Goal: Information Seeking & Learning: Learn about a topic

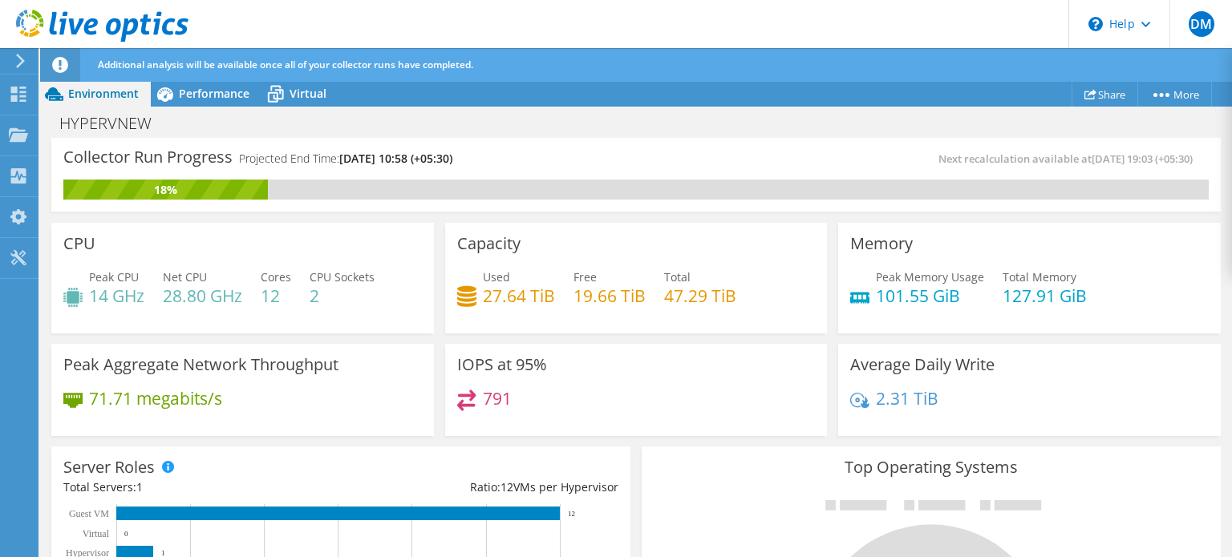
scroll to position [440, 0]
click at [187, 398] on h4 "82.20 megabits/s" at bounding box center [155, 399] width 133 height 18
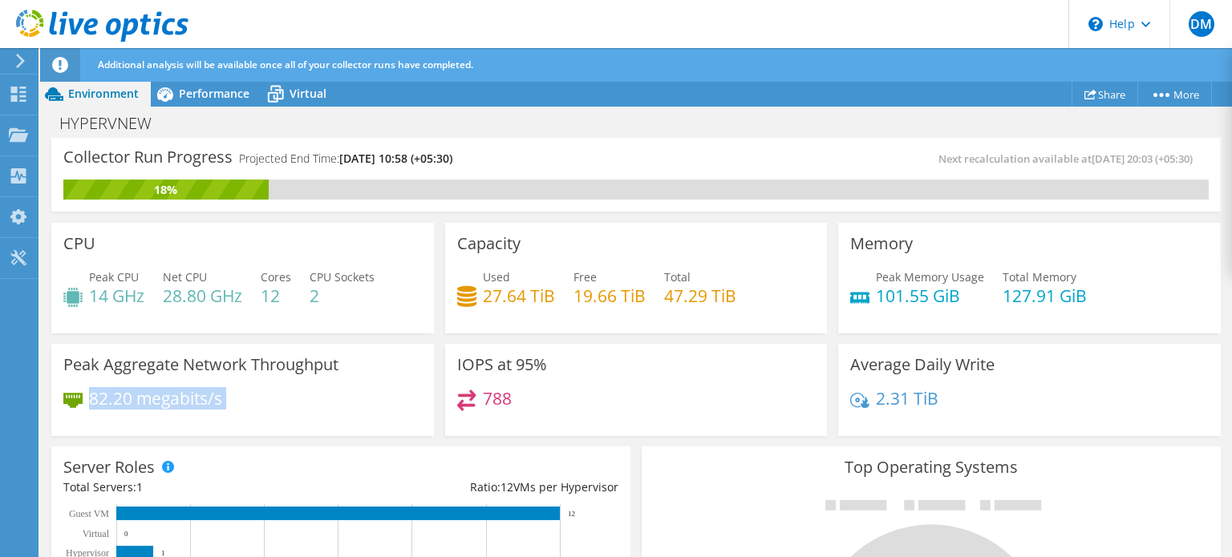
click at [187, 398] on h4 "82.20 megabits/s" at bounding box center [155, 399] width 133 height 18
click at [156, 370] on h3 "Peak Aggregate Network Throughput" at bounding box center [200, 365] width 275 height 18
click at [212, 288] on h4 "28.80 GHz" at bounding box center [202, 296] width 79 height 18
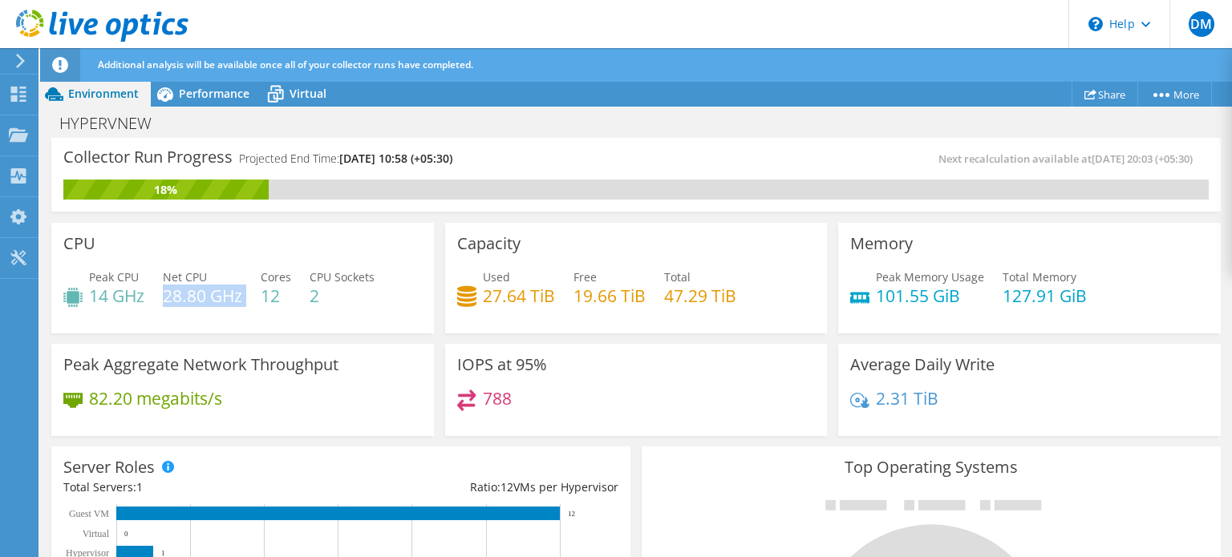
click at [212, 288] on h4 "28.80 GHz" at bounding box center [202, 296] width 79 height 18
click at [131, 287] on h4 "14 GHz" at bounding box center [116, 296] width 55 height 18
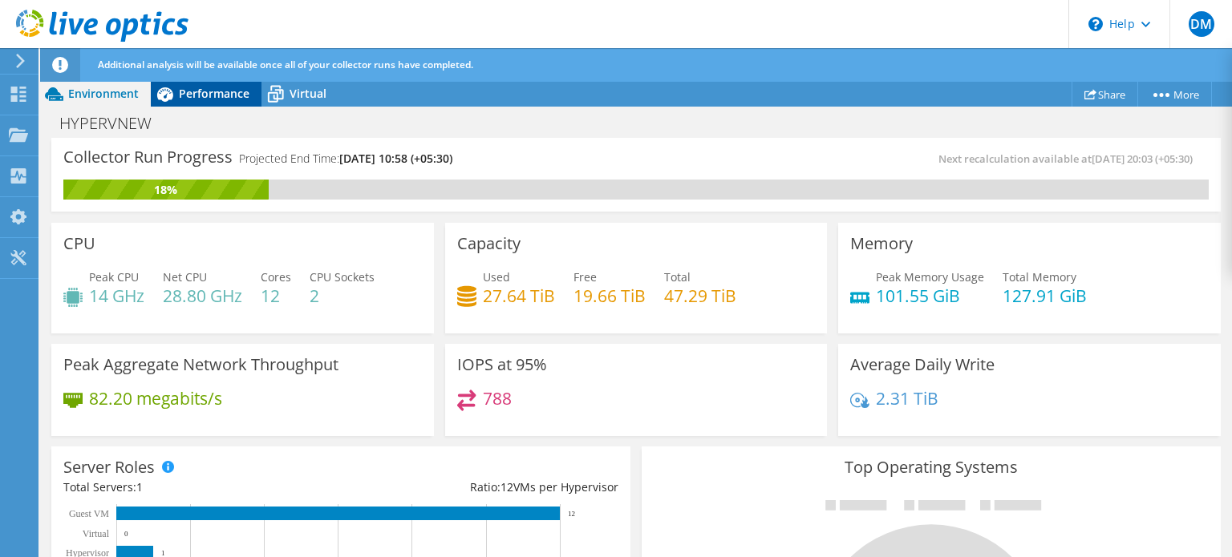
click at [183, 103] on div "Performance" at bounding box center [206, 94] width 111 height 26
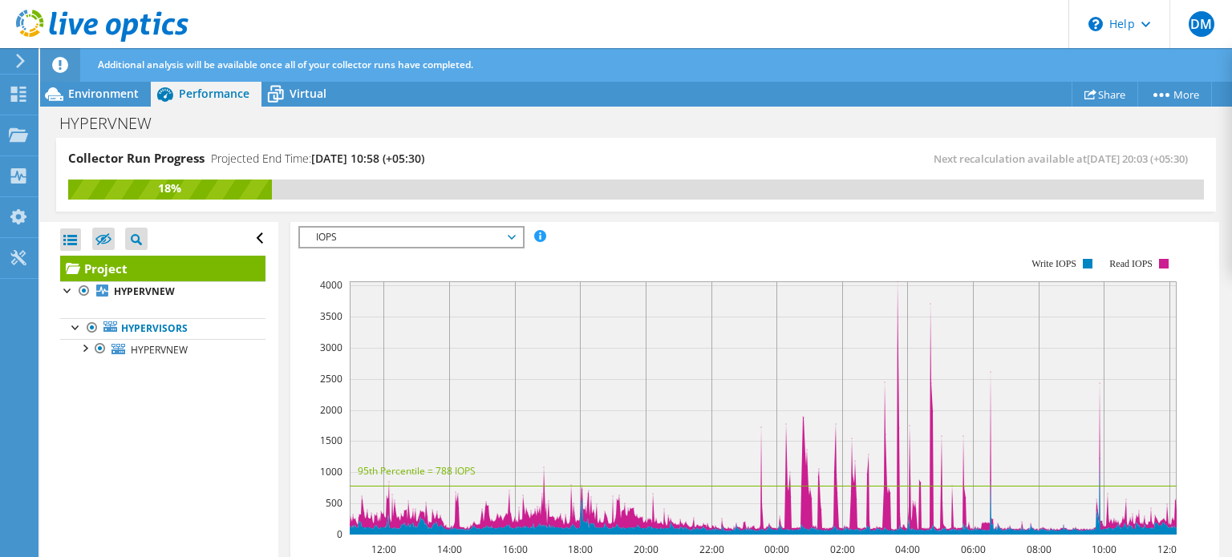
scroll to position [420, 0]
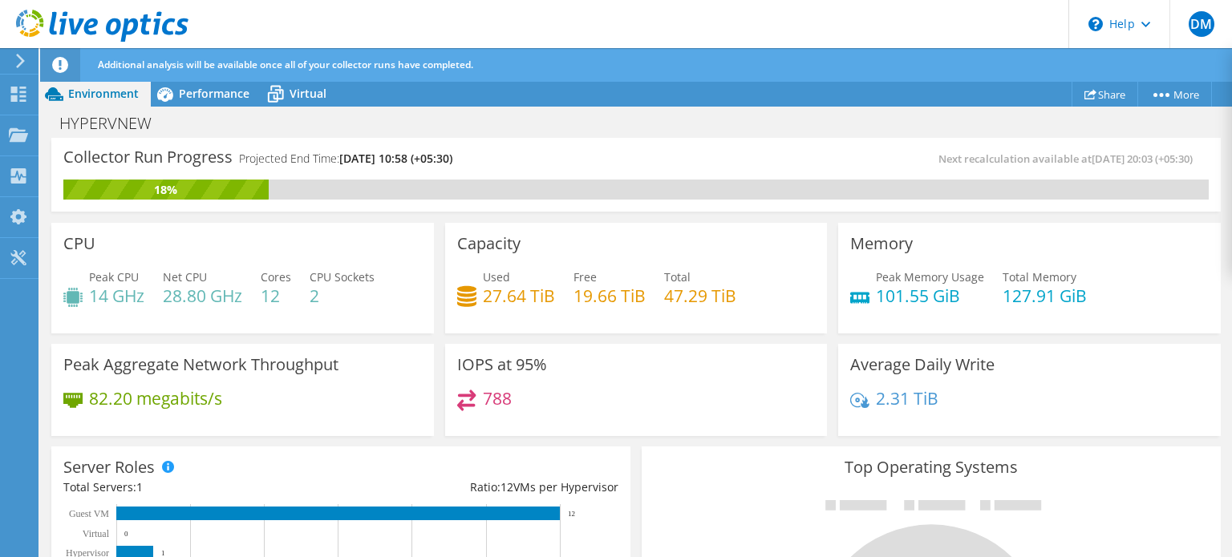
scroll to position [221, 0]
click at [217, 106] on div "Performance" at bounding box center [206, 94] width 111 height 26
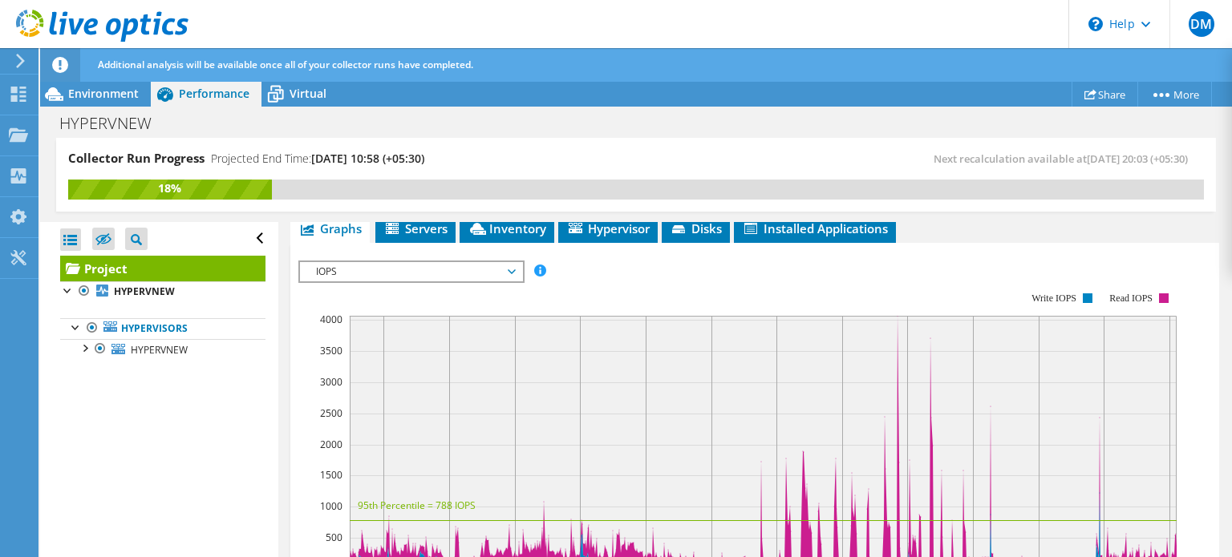
scroll to position [324, 0]
click at [80, 326] on div at bounding box center [76, 326] width 16 height 16
click at [90, 351] on div at bounding box center [84, 347] width 16 height 16
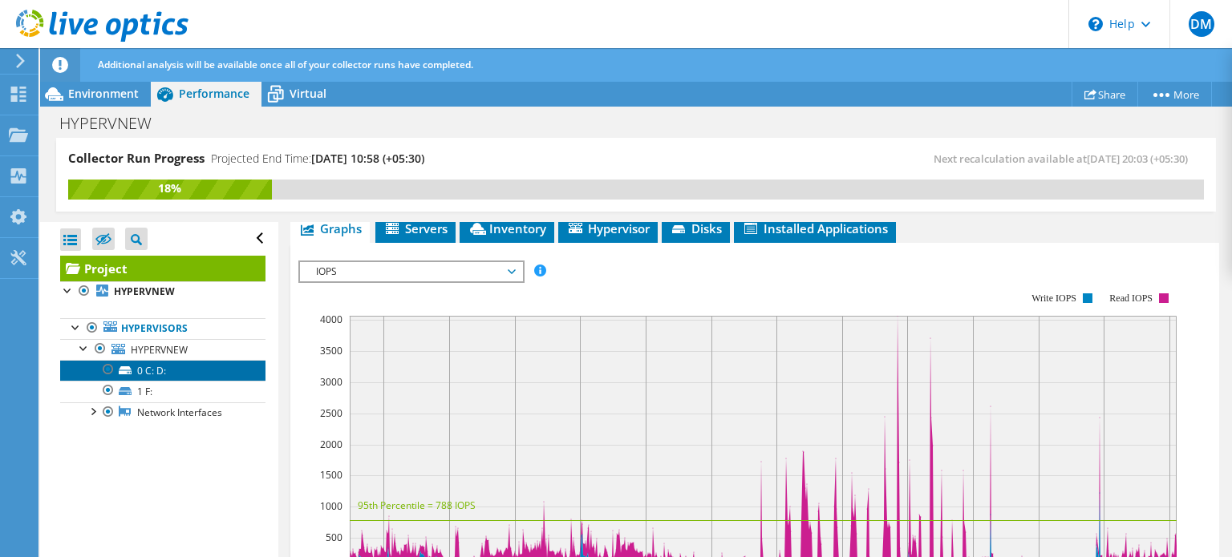
click at [139, 375] on link "0 C: D:" at bounding box center [162, 370] width 205 height 21
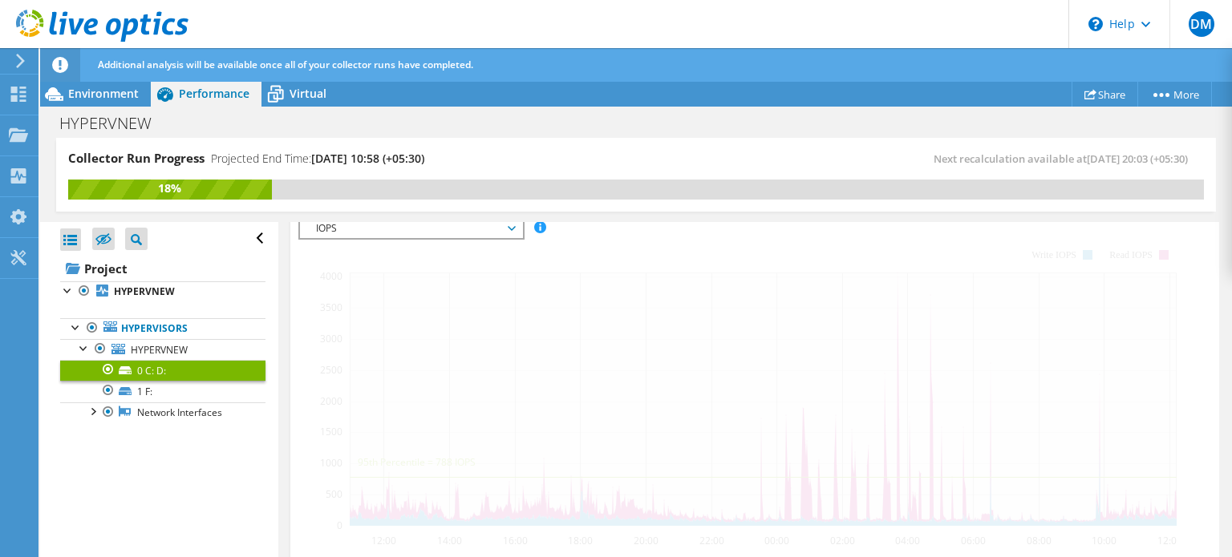
scroll to position [263, 0]
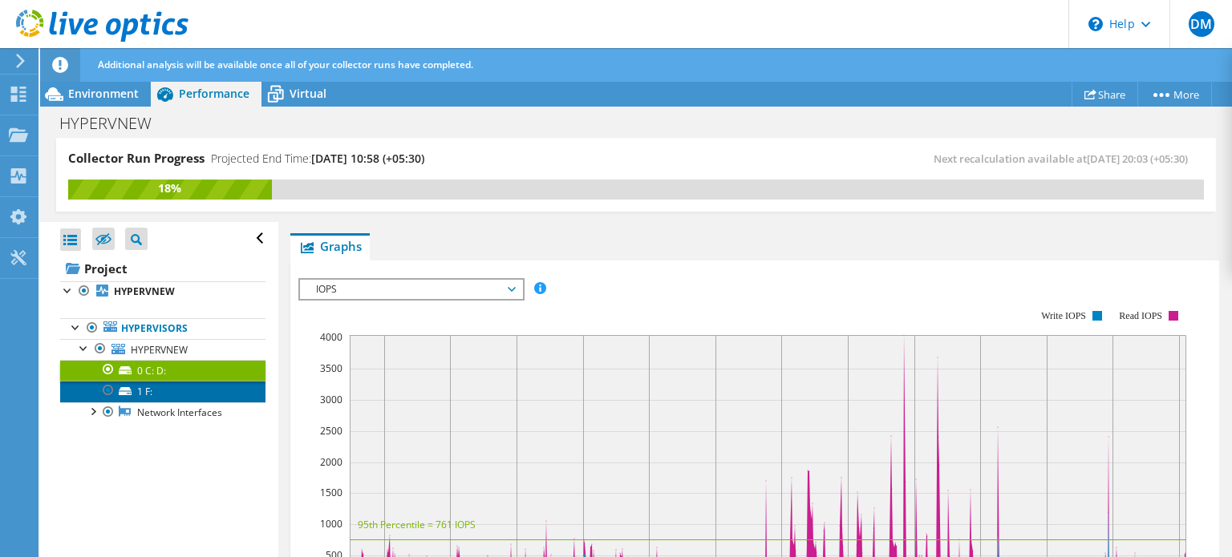
click at [139, 384] on link "1 F:" at bounding box center [162, 391] width 205 height 21
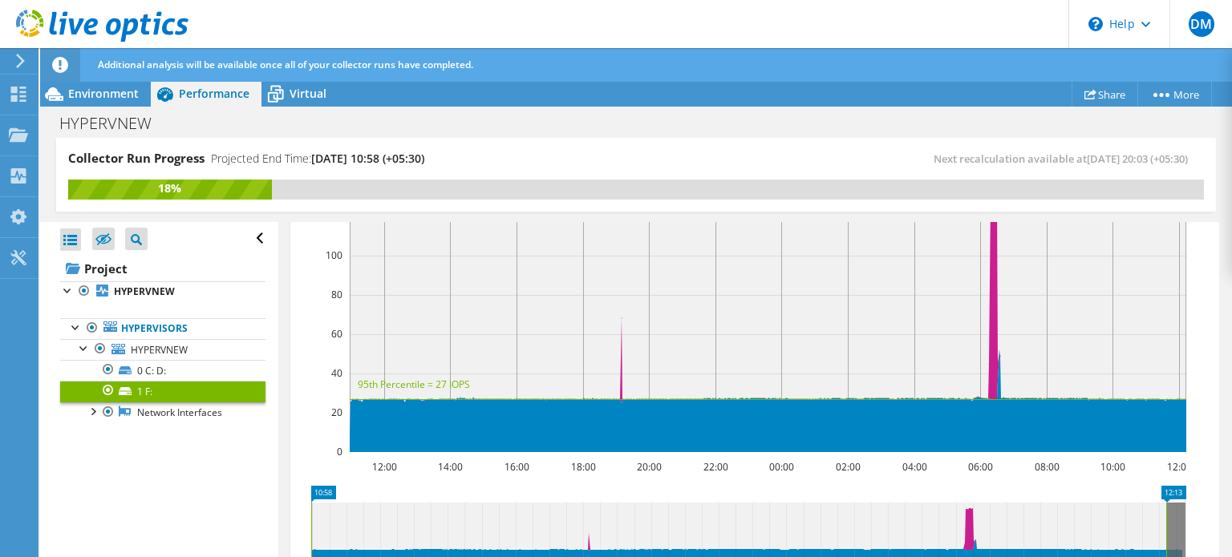
scroll to position [394, 0]
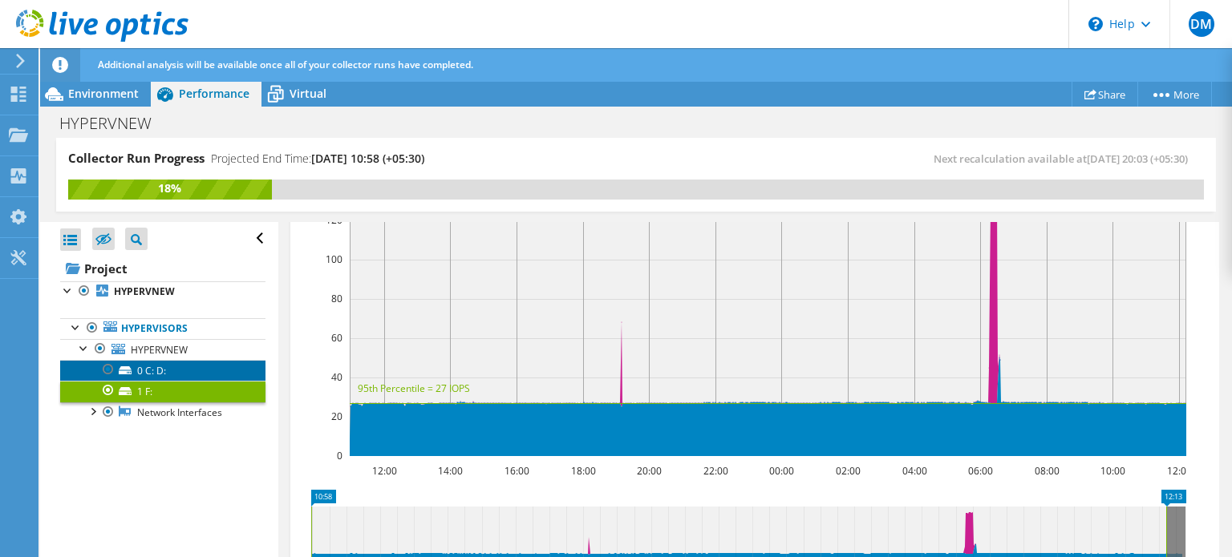
click at [188, 375] on link "0 C: D:" at bounding box center [162, 370] width 205 height 21
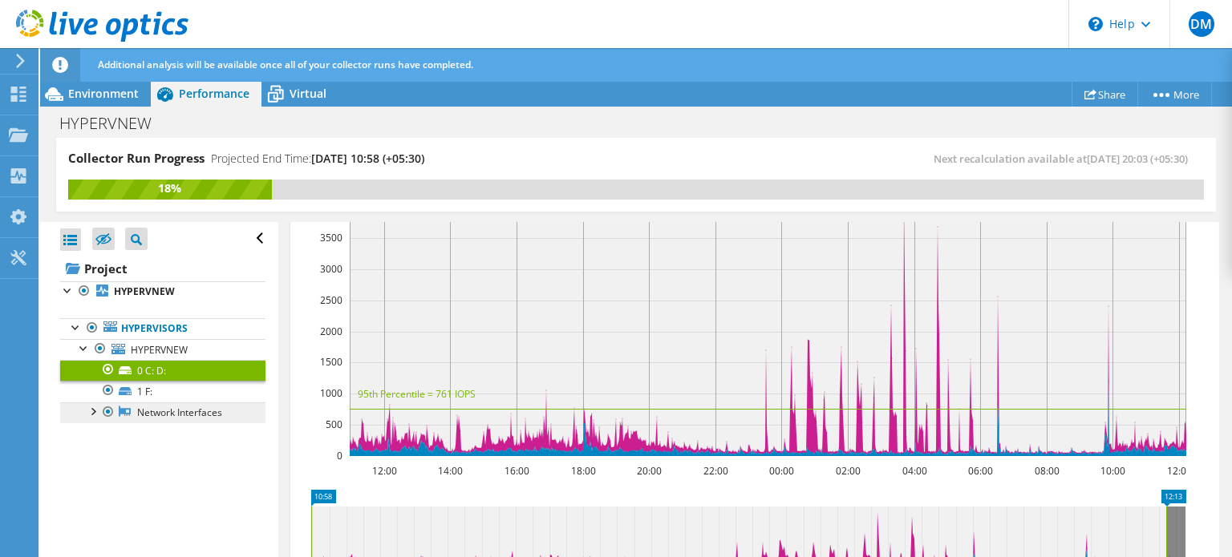
click at [164, 411] on link "Network Interfaces" at bounding box center [162, 413] width 205 height 21
click at [91, 409] on div at bounding box center [92, 411] width 16 height 16
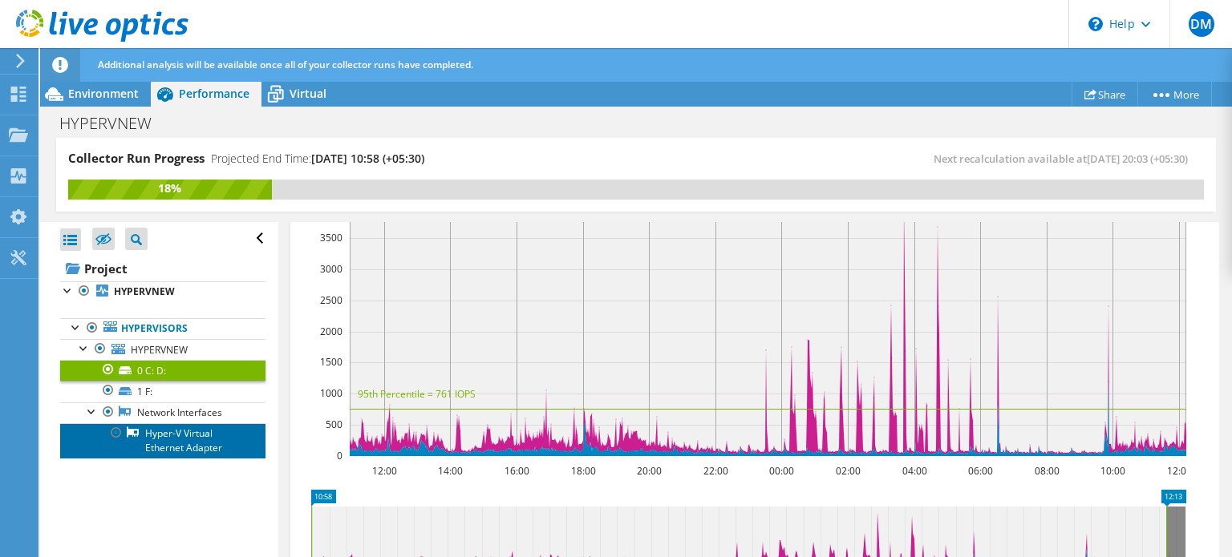
click at [148, 442] on link "Hyper-V Virtual Ethernet Adapter" at bounding box center [162, 440] width 205 height 35
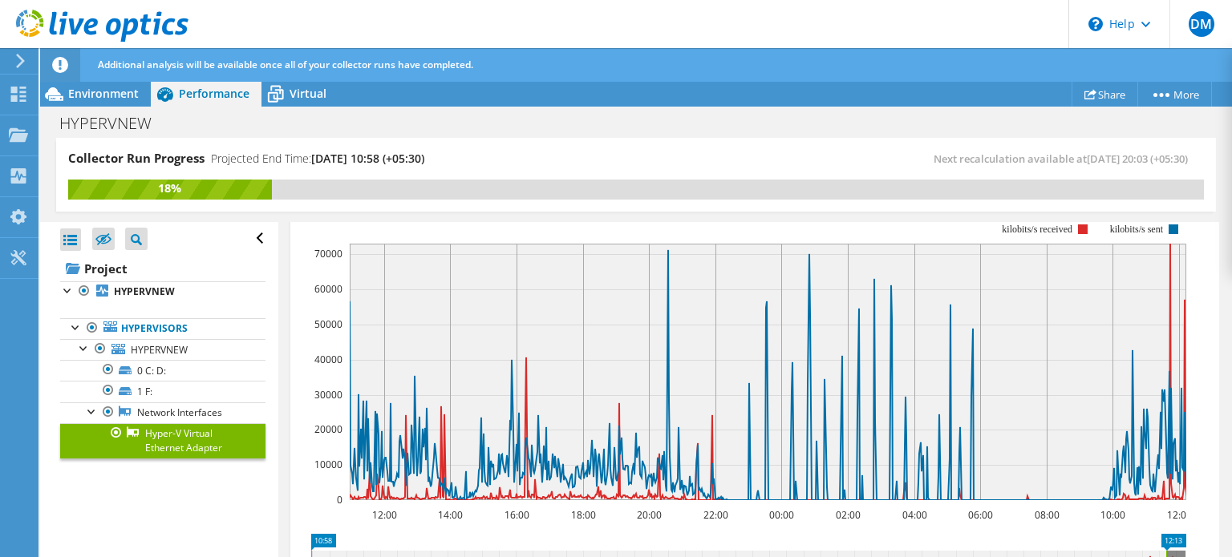
scroll to position [244, 0]
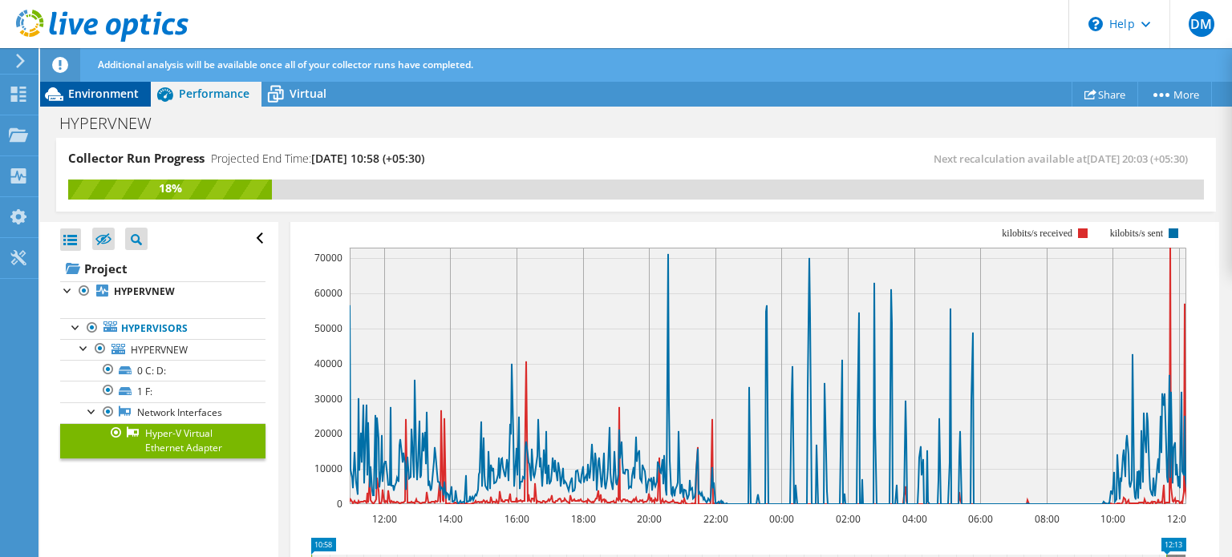
click at [144, 96] on div "Environment" at bounding box center [95, 94] width 111 height 26
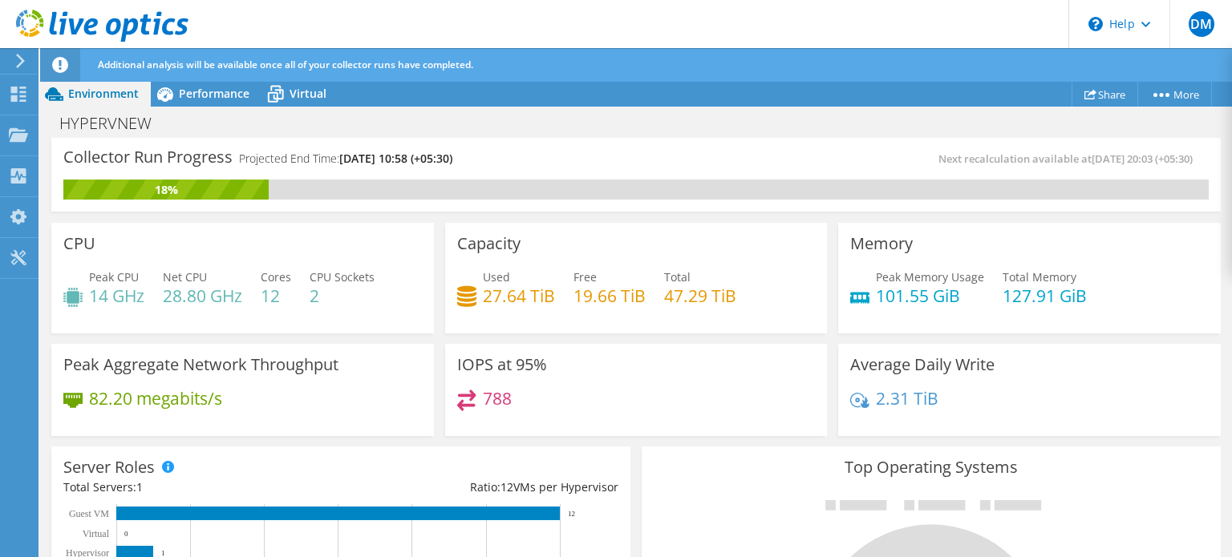
click at [207, 396] on h4 "82.20 megabits/s" at bounding box center [155, 399] width 133 height 18
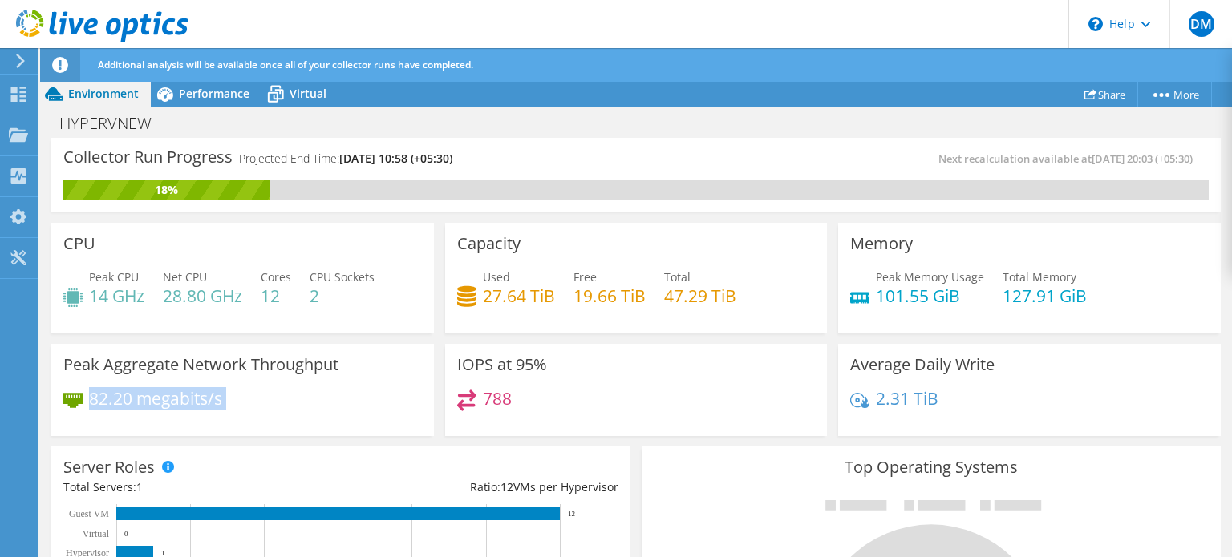
click at [326, 399] on div "82.20 megabits/s" at bounding box center [242, 407] width 359 height 34
click at [228, 302] on h4 "28.80 GHz" at bounding box center [202, 296] width 79 height 18
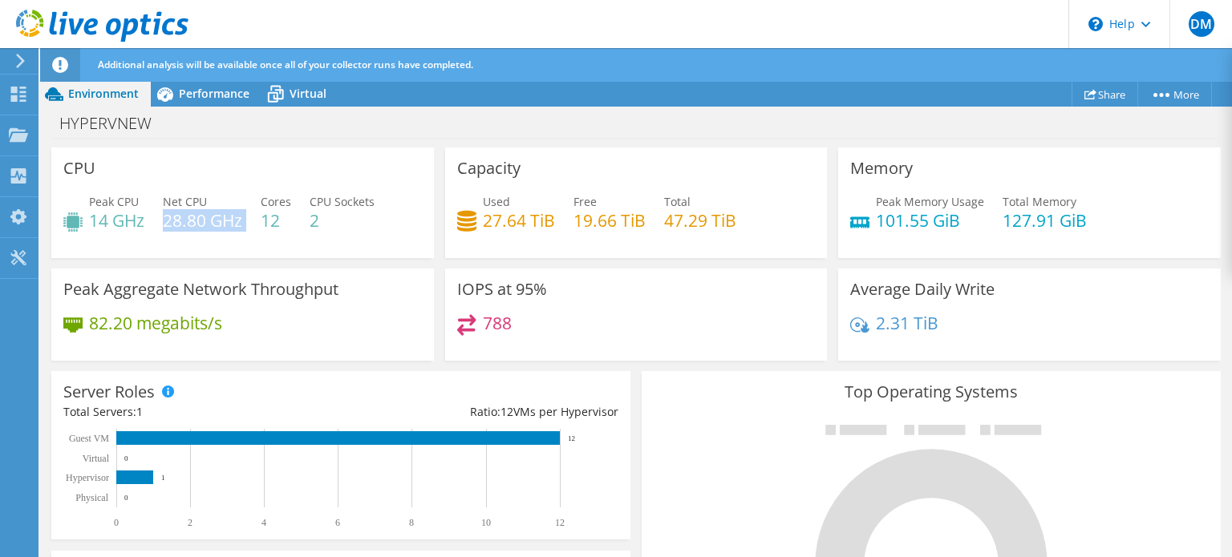
scroll to position [64, 0]
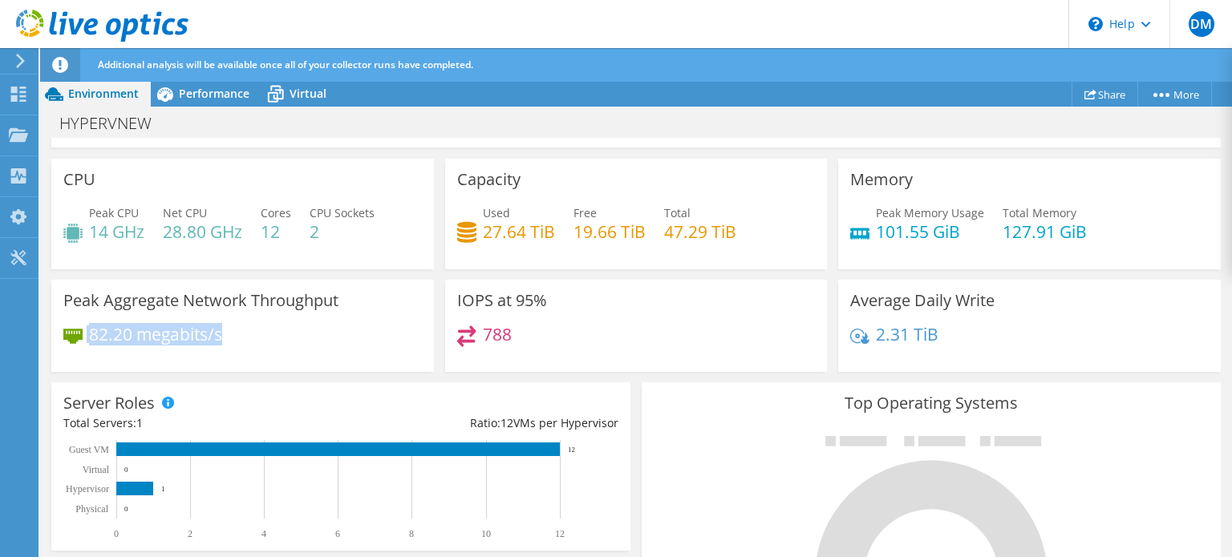
drag, startPoint x: 225, startPoint y: 342, endPoint x: 89, endPoint y: 320, distance: 137.4
click at [89, 326] on div "82.20 megabits/s" at bounding box center [242, 343] width 359 height 34
copy div "82.20 megabits/s"
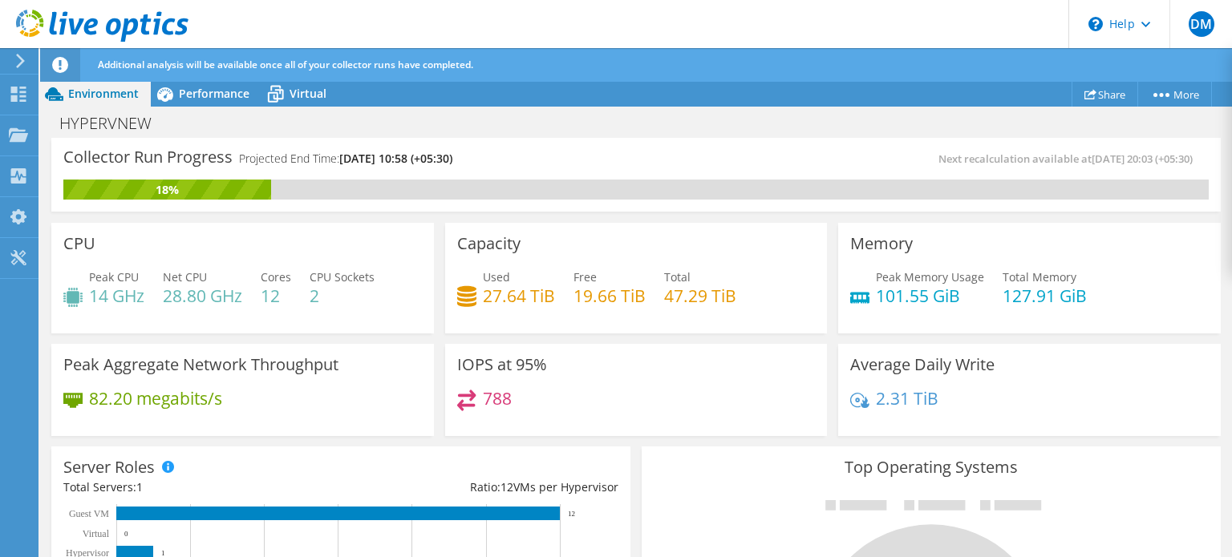
click at [188, 81] on div "Additional analysis will be available once all of your collector runs have comp…" at bounding box center [666, 65] width 1144 height 34
click at [254, 95] on div "Performance" at bounding box center [206, 94] width 111 height 26
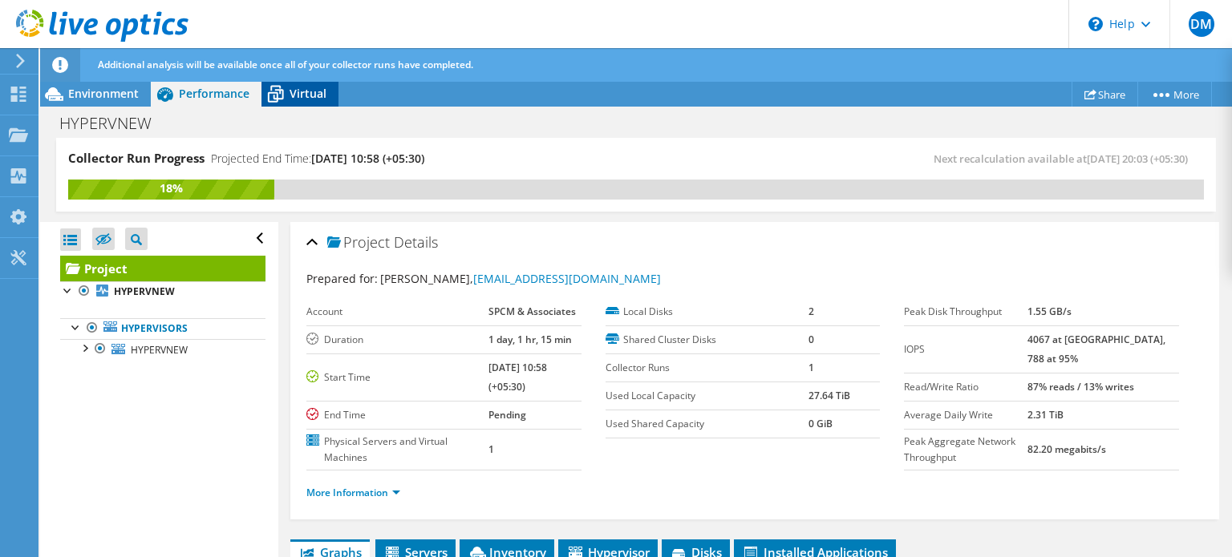
click at [292, 94] on span "Virtual" at bounding box center [308, 93] width 37 height 15
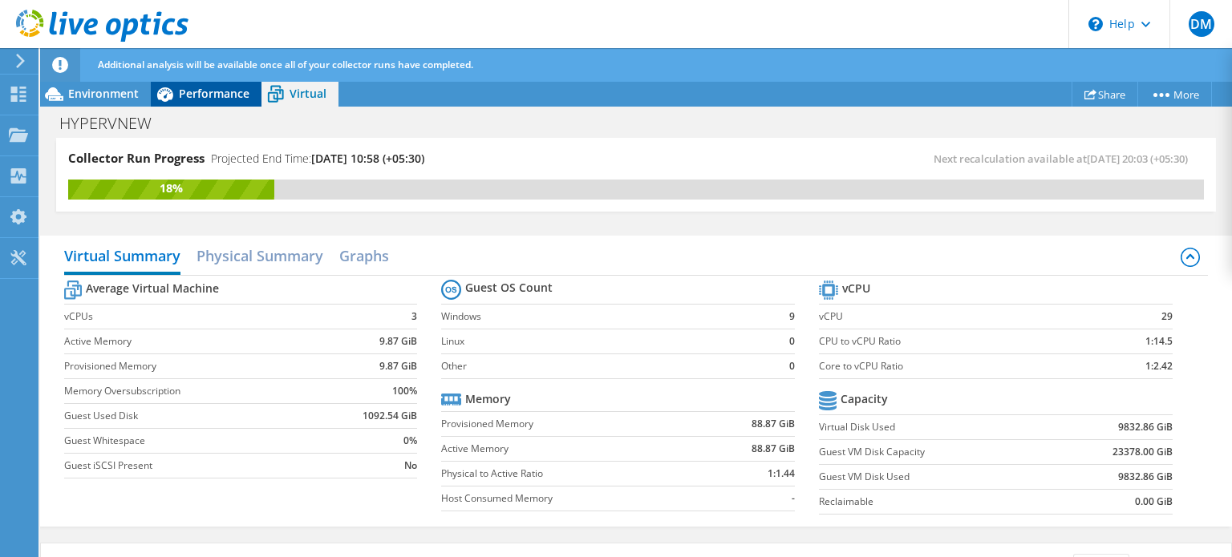
click at [237, 105] on div "Performance" at bounding box center [206, 94] width 111 height 26
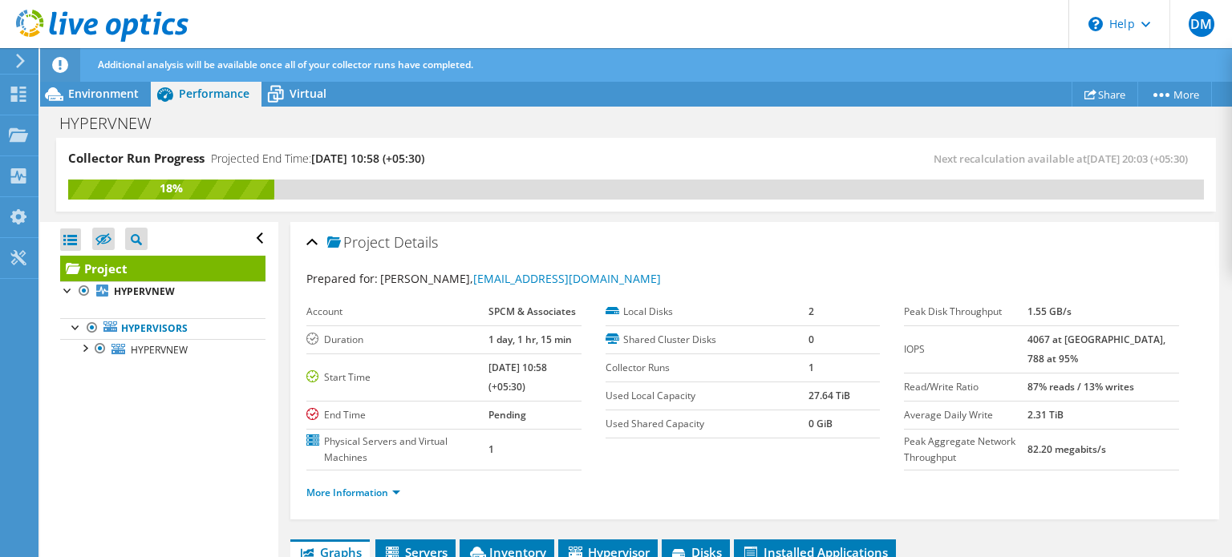
click at [335, 403] on td "End Time" at bounding box center [397, 415] width 182 height 28
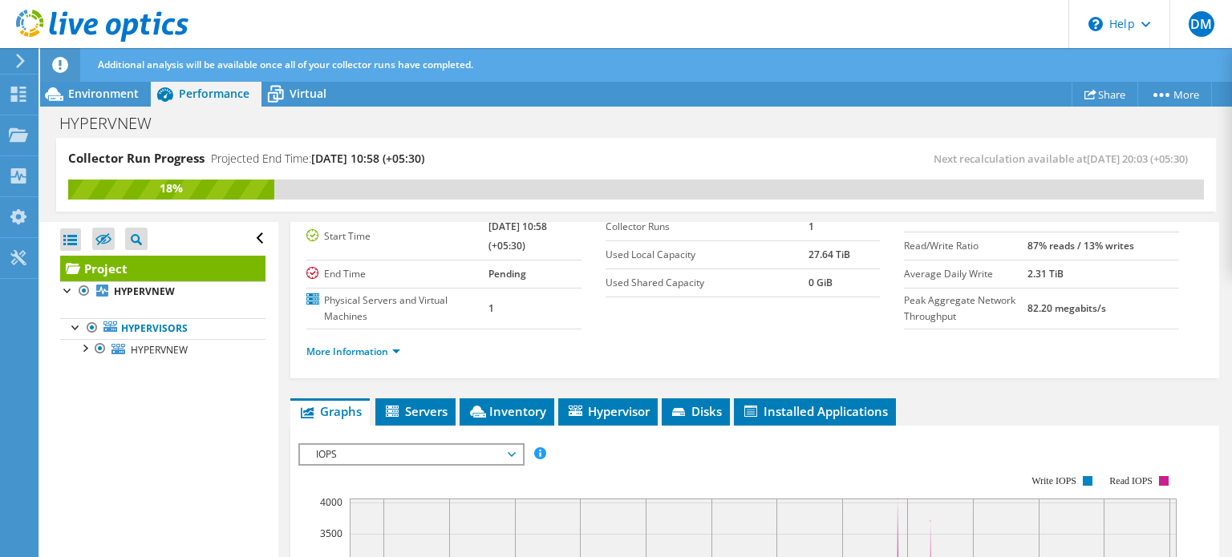
scroll to position [109, 0]
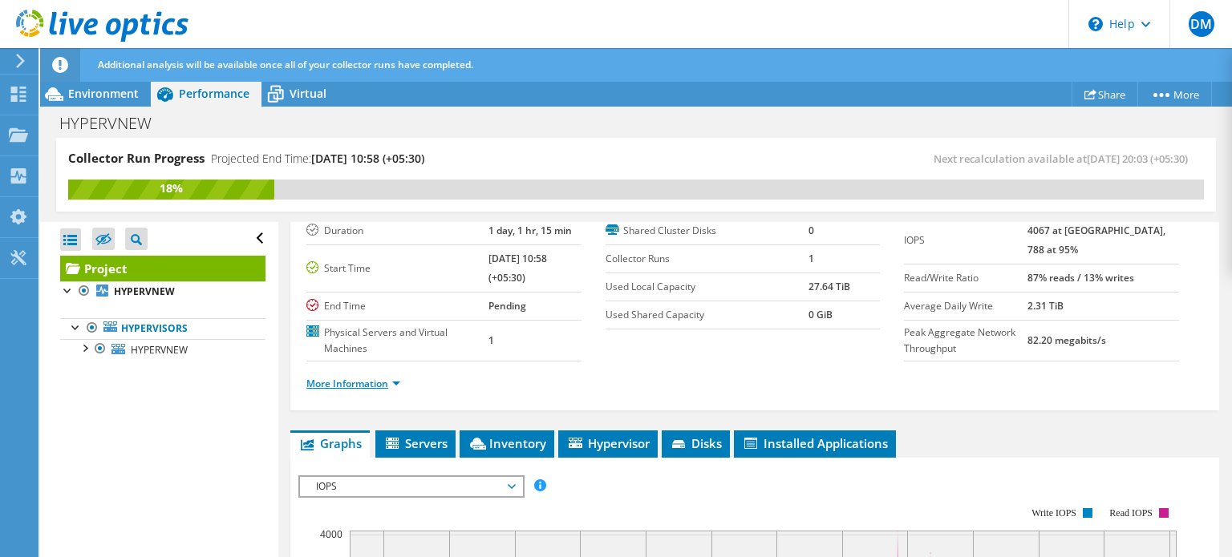
click at [379, 377] on link "More Information" at bounding box center [353, 384] width 94 height 14
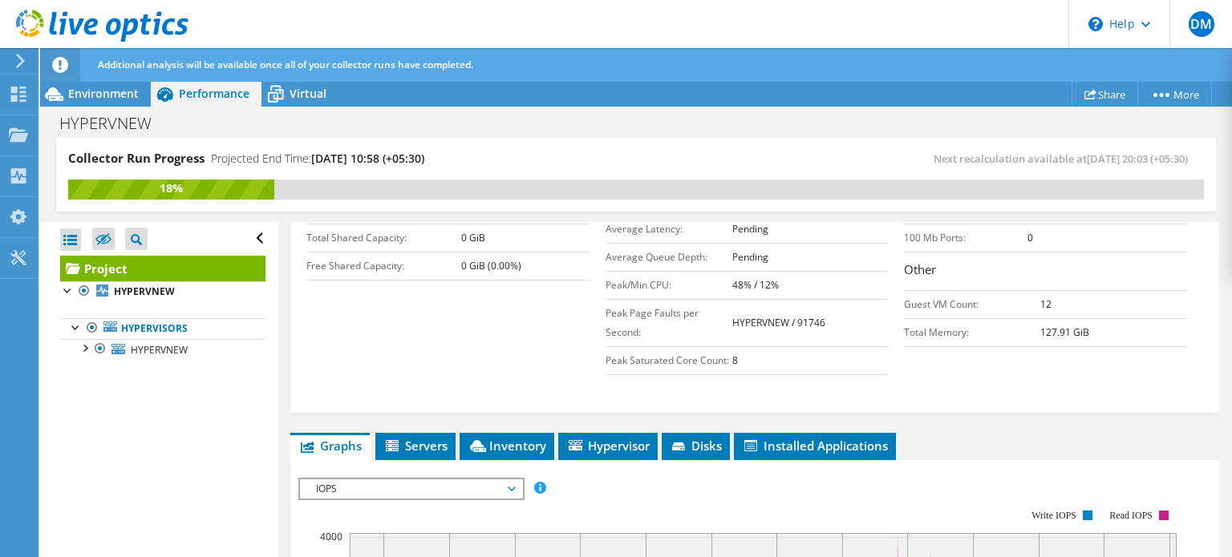
scroll to position [380, 0]
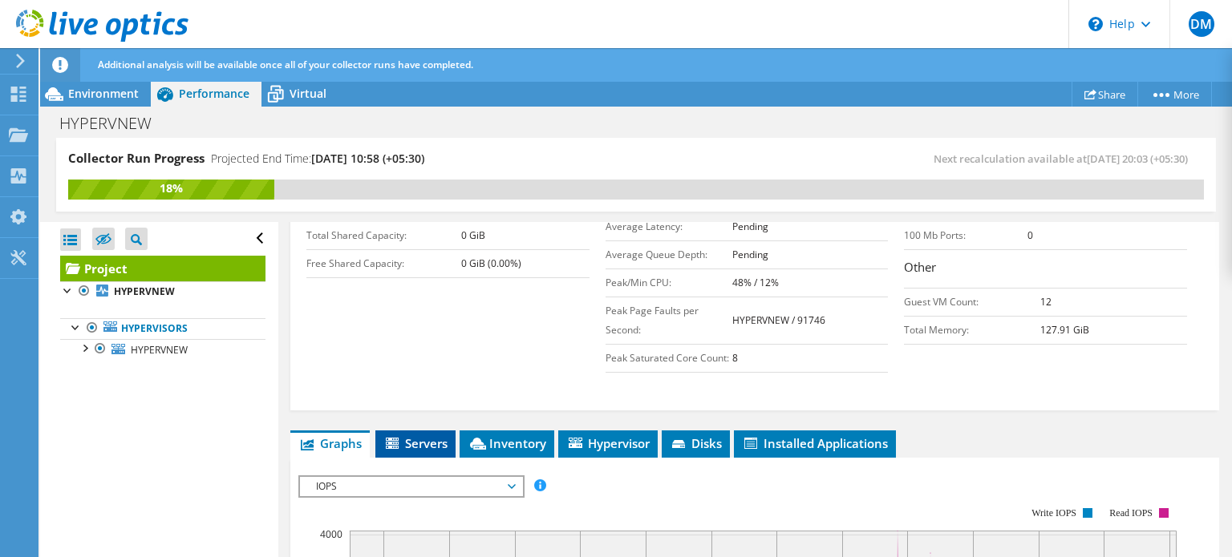
click at [432, 431] on li "Servers" at bounding box center [415, 444] width 80 height 27
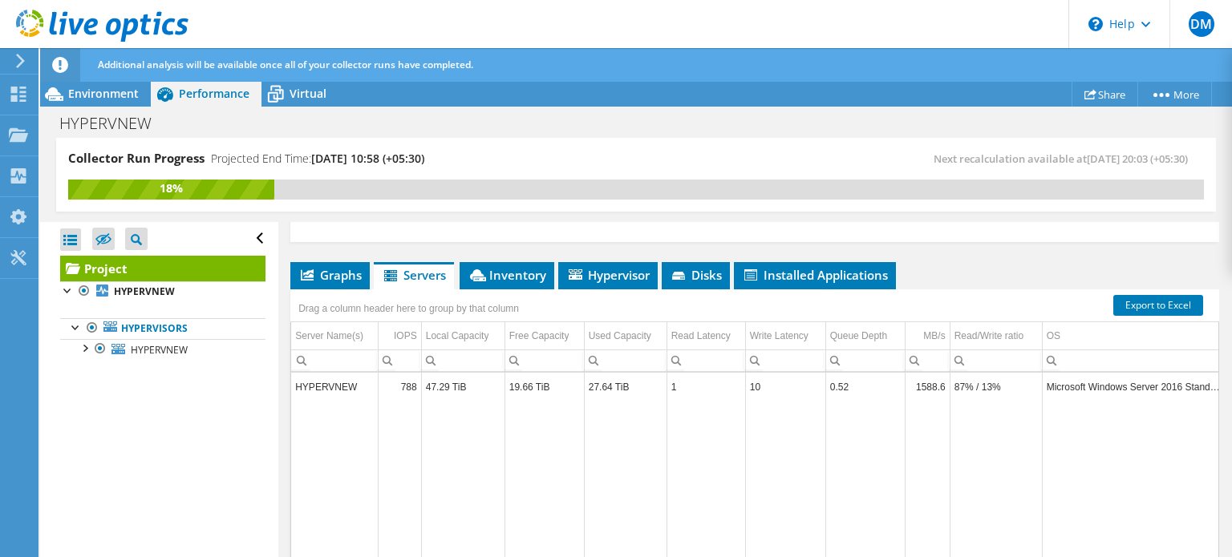
scroll to position [551, 0]
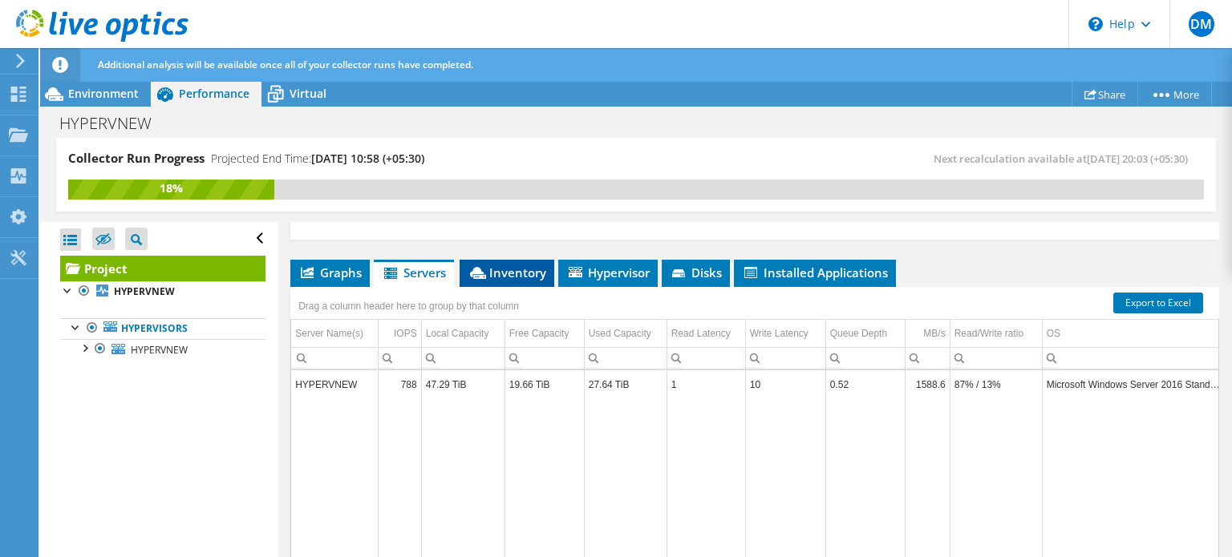
click at [517, 271] on span "Inventory" at bounding box center [507, 273] width 79 height 16
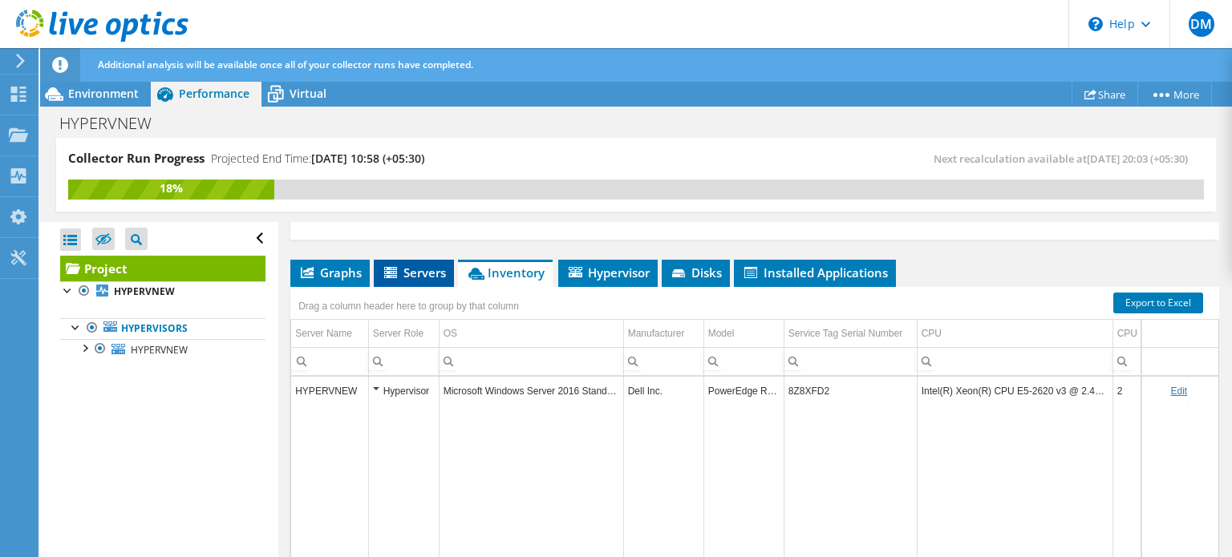
click at [429, 269] on span "Servers" at bounding box center [414, 273] width 64 height 16
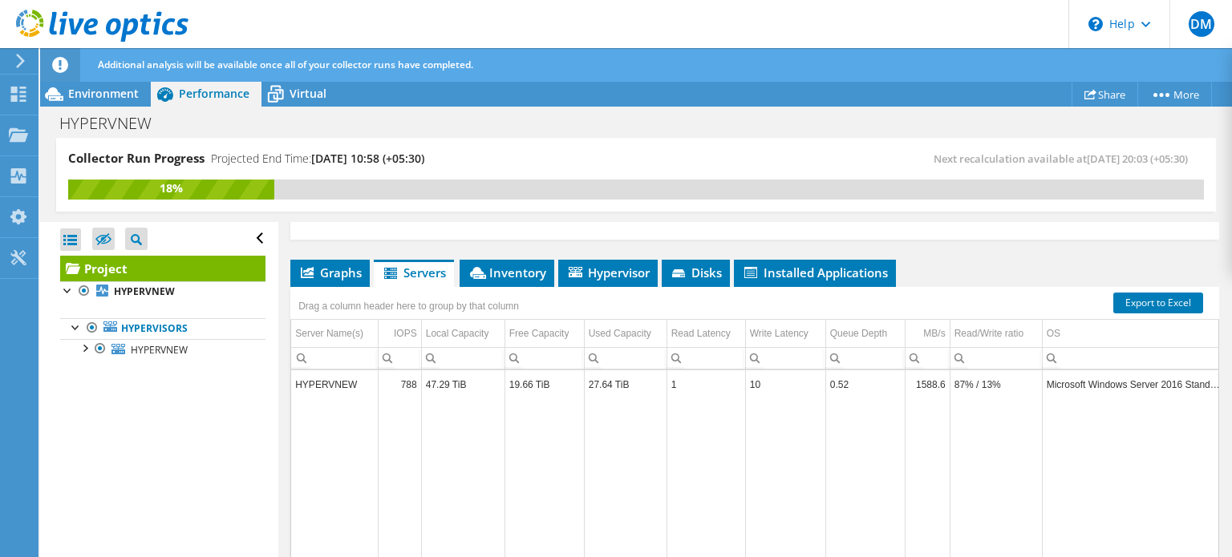
scroll to position [6, 0]
click at [916, 378] on td "1588.6" at bounding box center [927, 379] width 45 height 28
click at [918, 376] on td "1588.6" at bounding box center [927, 379] width 45 height 28
click at [727, 280] on li "Disks" at bounding box center [696, 273] width 68 height 27
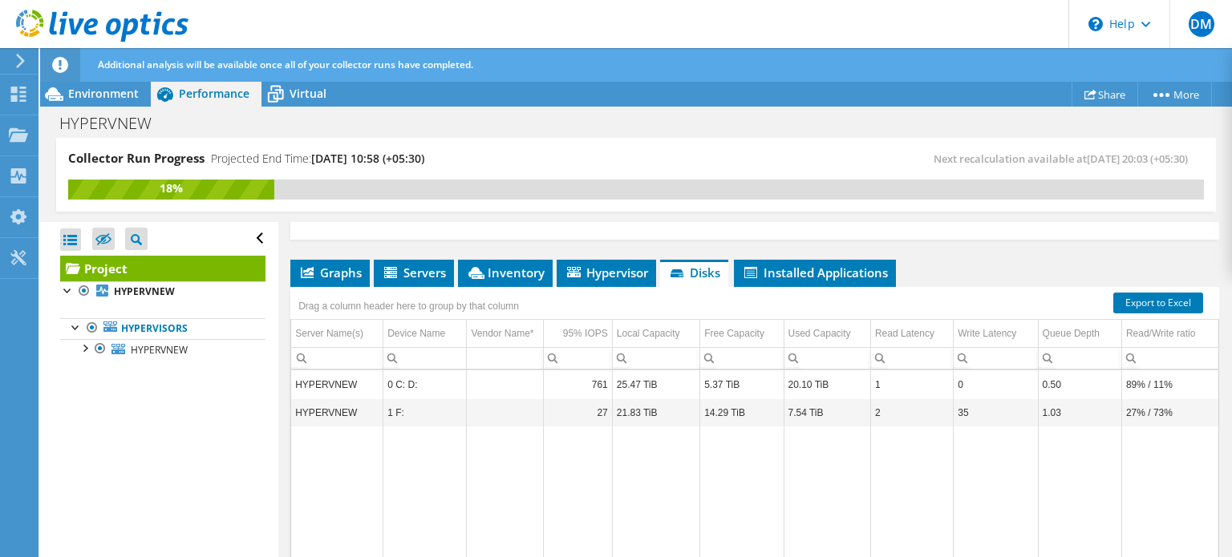
click at [638, 389] on td "25.47 TiB" at bounding box center [655, 385] width 87 height 28
click at [504, 386] on td "Column Vendor Name*, Value" at bounding box center [505, 385] width 76 height 28
click at [371, 381] on td "HYPERVNEW" at bounding box center [336, 385] width 91 height 28
click at [302, 101] on span "Virtual" at bounding box center [308, 93] width 37 height 15
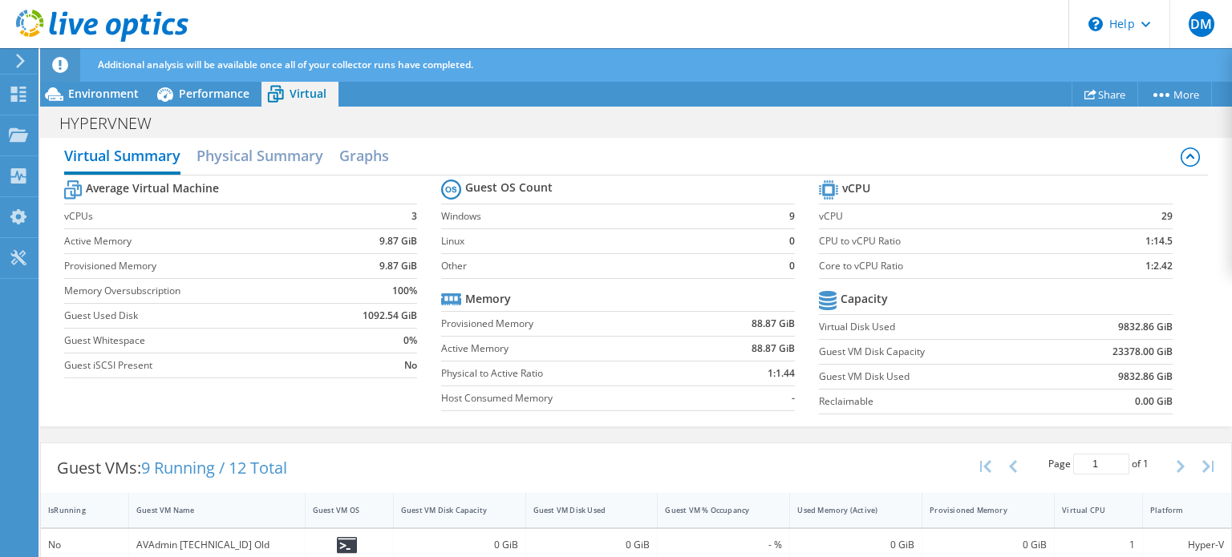
scroll to position [687, 0]
click at [452, 294] on icon at bounding box center [451, 300] width 20 height 12
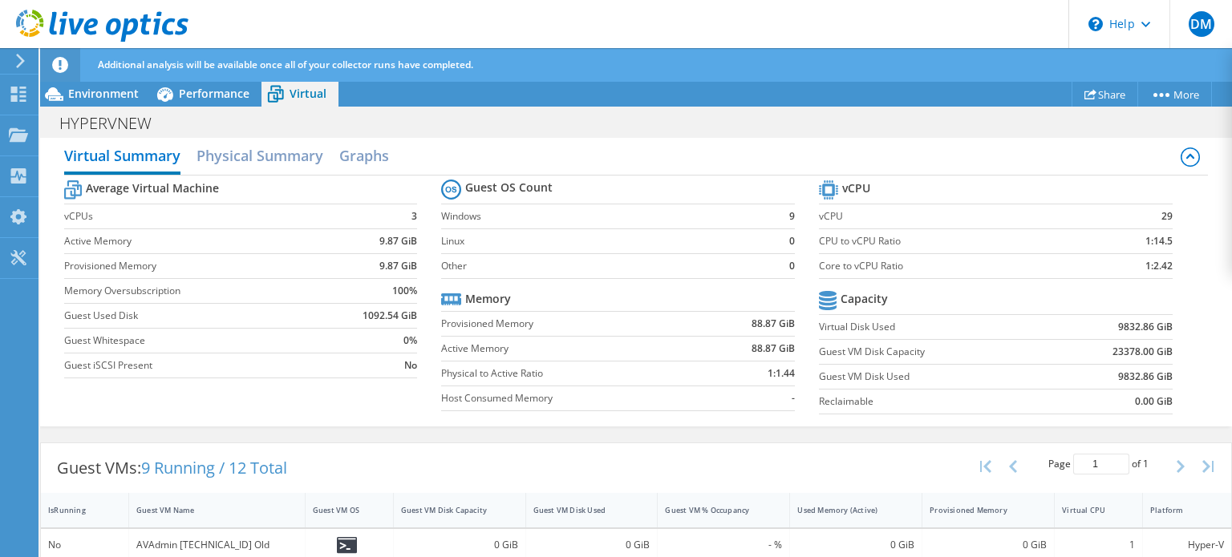
click at [497, 189] on b "Guest OS Count" at bounding box center [508, 188] width 87 height 16
click at [363, 158] on h2 "Graphs" at bounding box center [364, 157] width 50 height 35
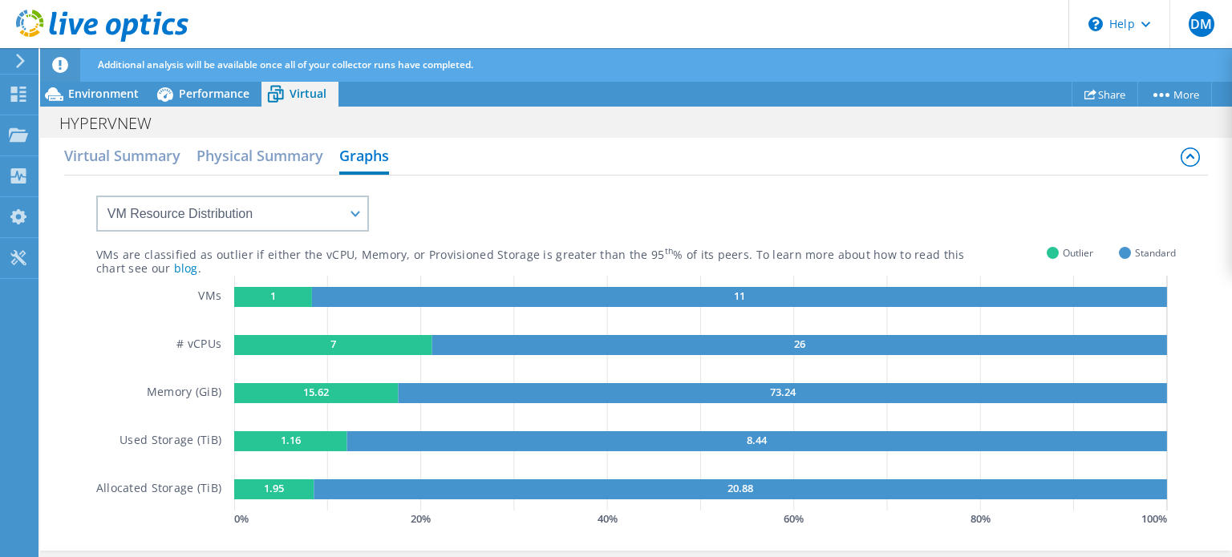
scroll to position [715, 0]
click at [222, 104] on div "Performance" at bounding box center [206, 94] width 111 height 26
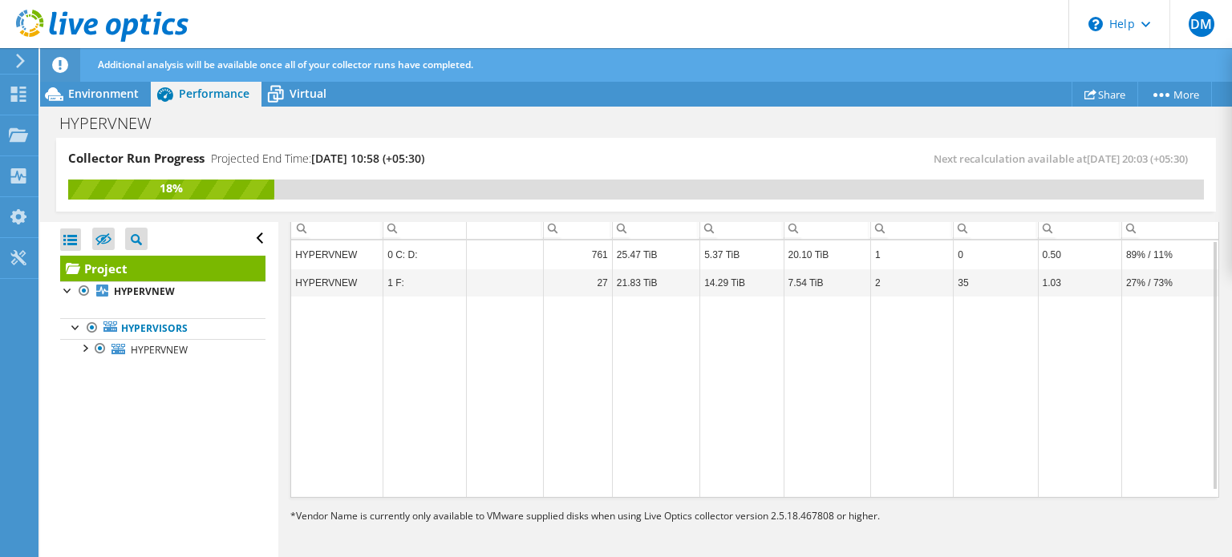
scroll to position [677, 0]
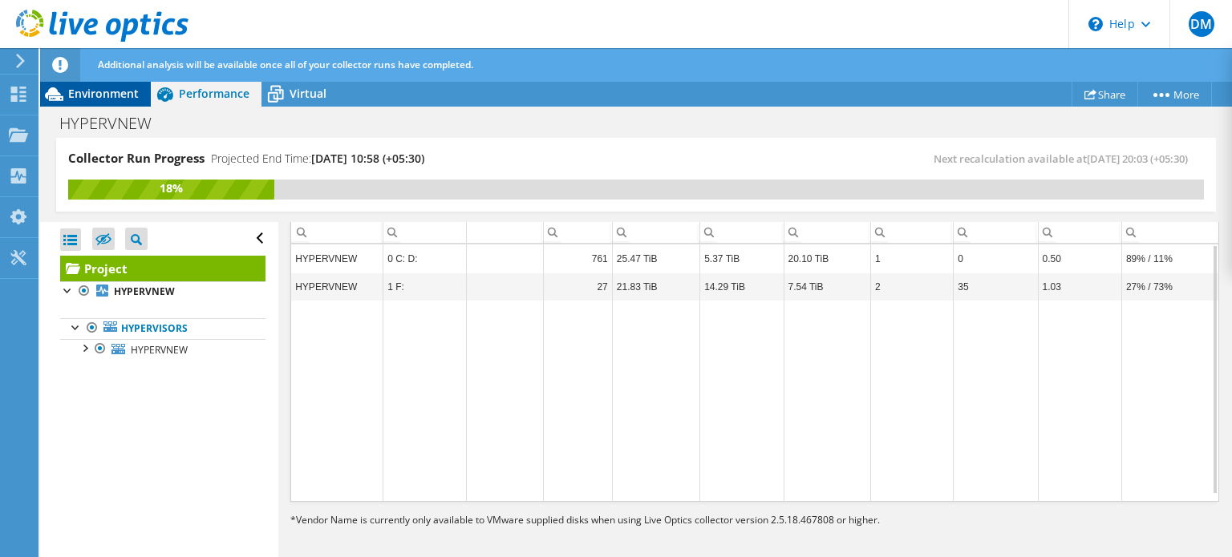
click at [132, 103] on div "Environment" at bounding box center [95, 94] width 111 height 26
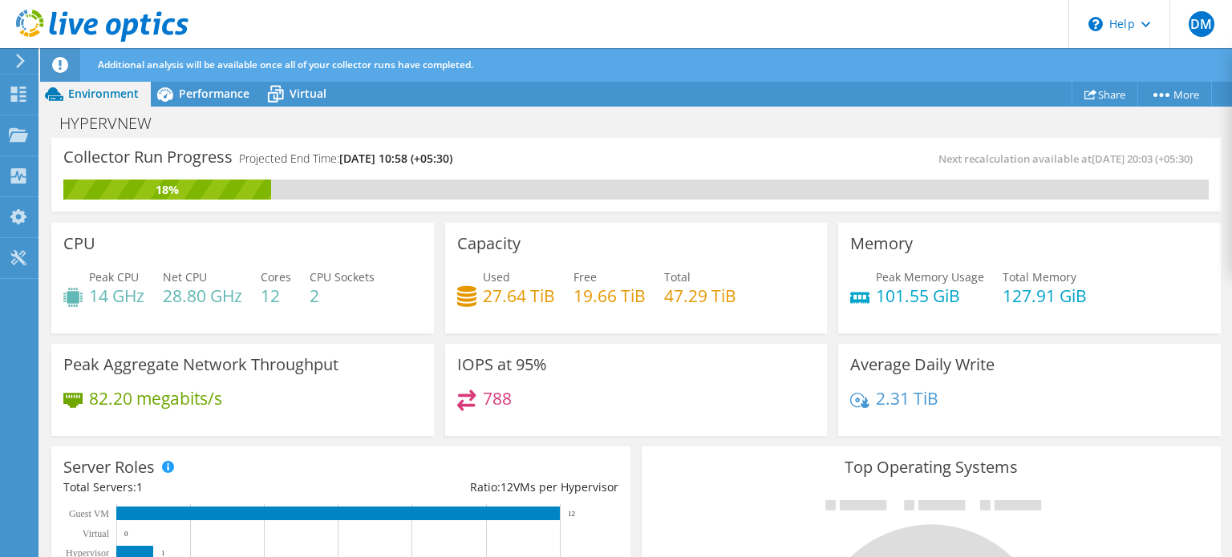
click at [241, 273] on div "Net CPU 28.80 GHz" at bounding box center [202, 287] width 79 height 36
click at [321, 412] on div "82.20 megabits/s" at bounding box center [242, 407] width 359 height 34
